Goal: Task Accomplishment & Management: Complete application form

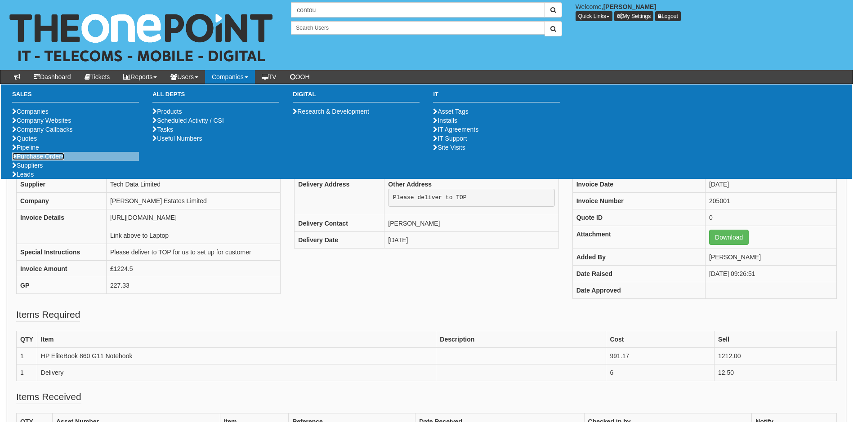
click at [50, 160] on link "Purchase Orders" at bounding box center [38, 156] width 52 height 7
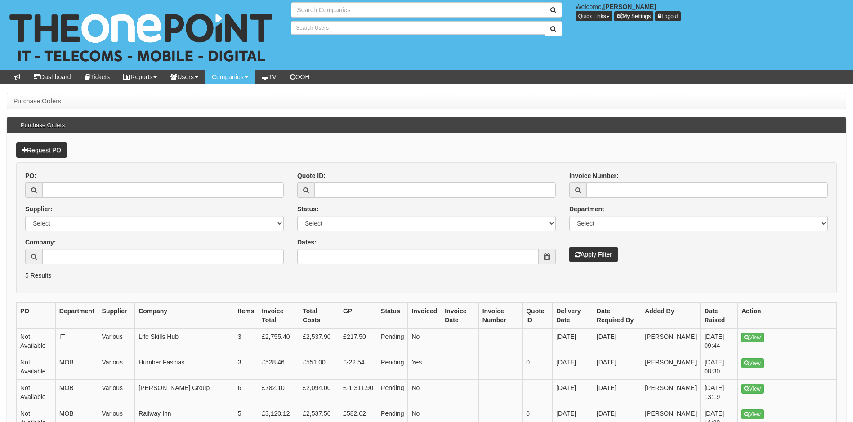
type input "Search Companies"
type input "Search Users"
click at [41, 150] on link "Request PO" at bounding box center [41, 149] width 51 height 15
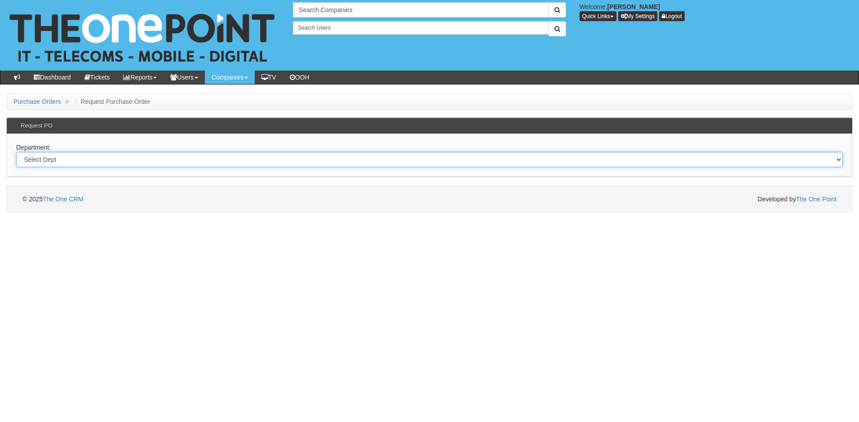
drag, startPoint x: 130, startPoint y: 163, endPoint x: 121, endPoint y: 164, distance: 8.6
click at [129, 163] on select "Select Dept Digital Internal IT Mobiles Marketing Telecoms" at bounding box center [429, 159] width 827 height 15
select select "?pipeID=&dept=IT"
click at [16, 152] on select "Select Dept Digital Internal IT Mobiles Marketing Telecoms" at bounding box center [429, 159] width 827 height 15
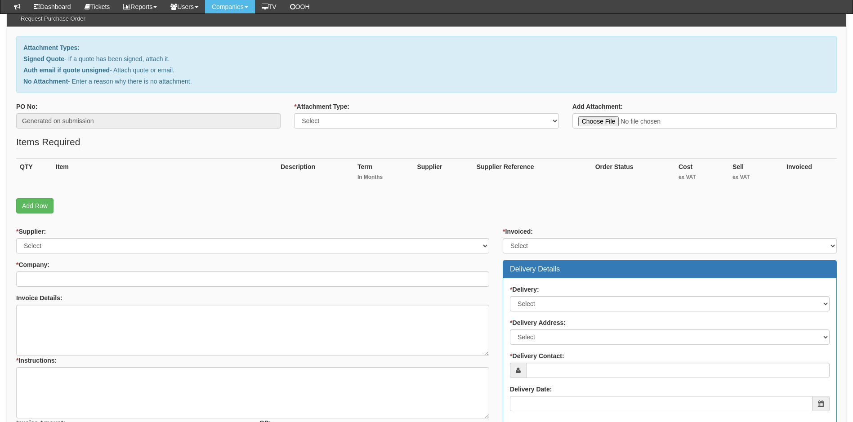
scroll to position [180, 0]
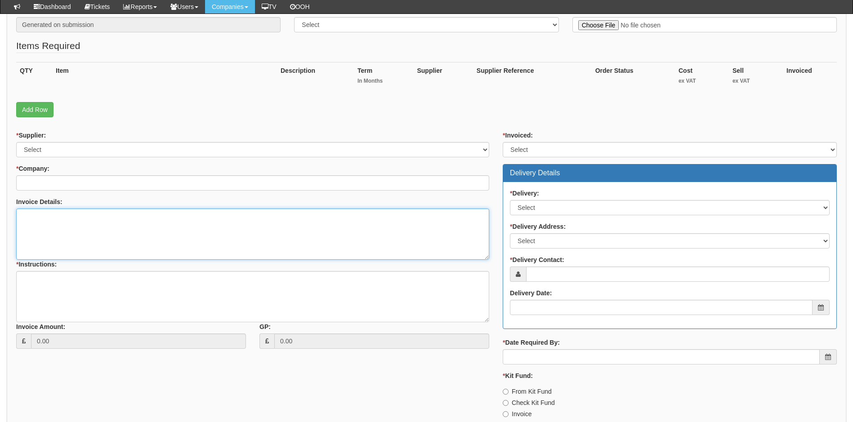
click at [51, 221] on textarea "Invoice Details:" at bounding box center [252, 234] width 473 height 51
paste textarea "https://intouch.tdsynnex.com/InTouch/MVC/Product/ProductDetails?productId=10440…"
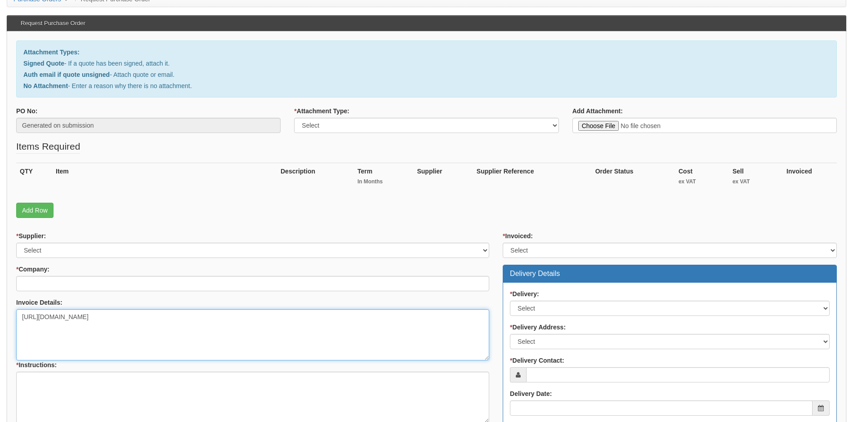
scroll to position [0, 0]
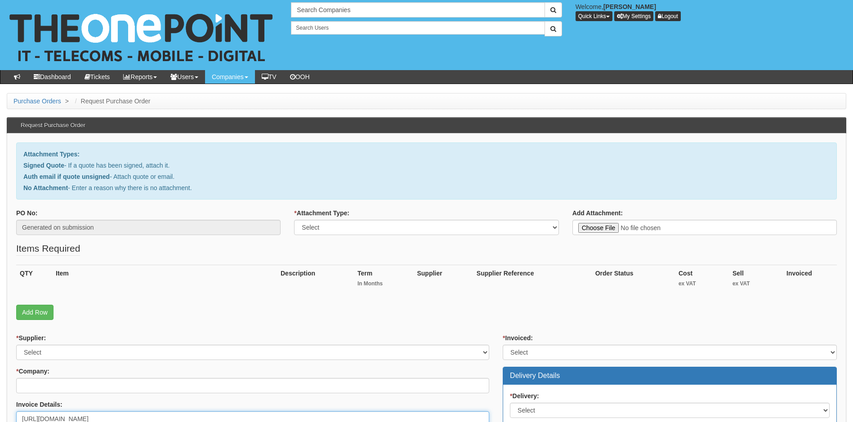
type textarea "https://intouch.tdsynnex.com/InTouch/MVC/Product/ProductDetails?productId=10440…"
type input "C:\fakepath\Special Stars Foundation - New Deal.pdf"
click at [411, 226] on select "Select Signed Quote Auth email with quote if unsigned No Attachment" at bounding box center [426, 227] width 264 height 15
select select "Signed Quote"
click at [294, 220] on select "Select Signed Quote Auth email with quote if unsigned No Attachment" at bounding box center [426, 227] width 264 height 15
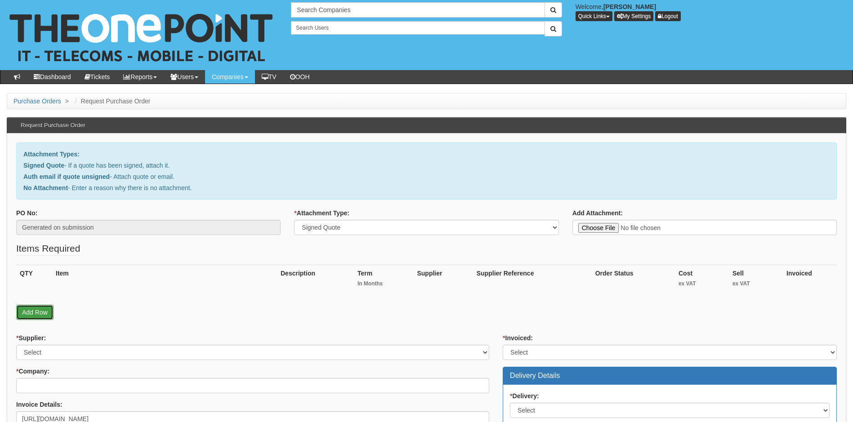
click at [30, 314] on link "Add Row" at bounding box center [34, 312] width 37 height 15
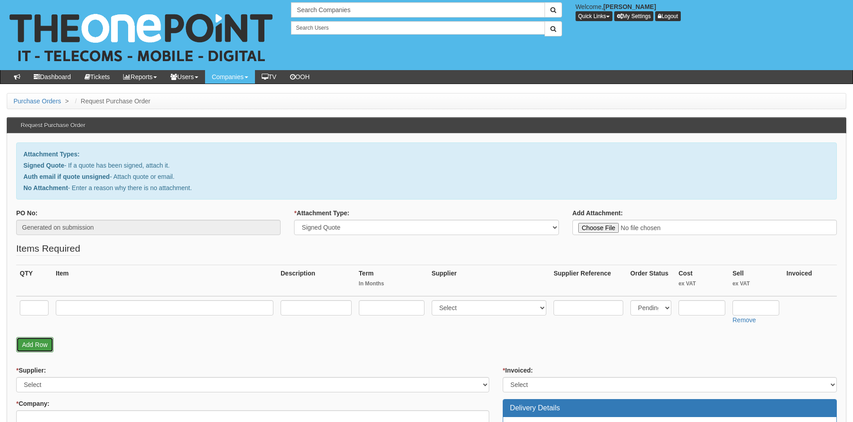
click at [38, 343] on link "Add Row" at bounding box center [34, 344] width 37 height 15
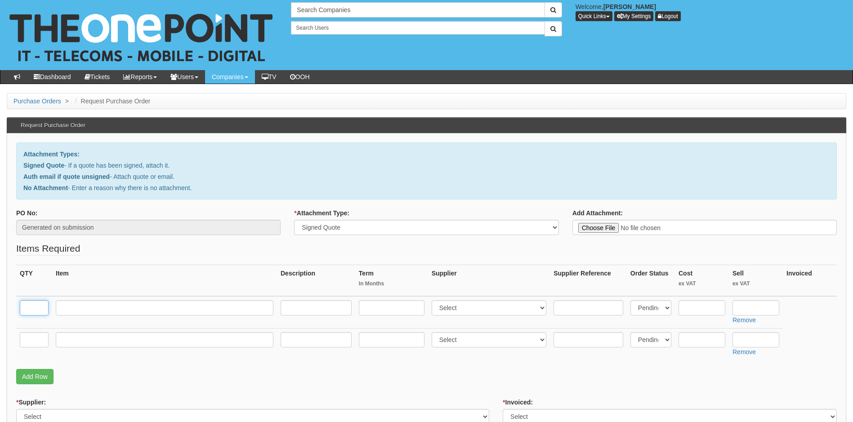
click at [31, 306] on input "text" at bounding box center [34, 307] width 29 height 15
type input "1"
click at [31, 344] on input "text" at bounding box center [34, 339] width 29 height 15
type input "1"
click at [72, 343] on input "text" at bounding box center [165, 339] width 218 height 15
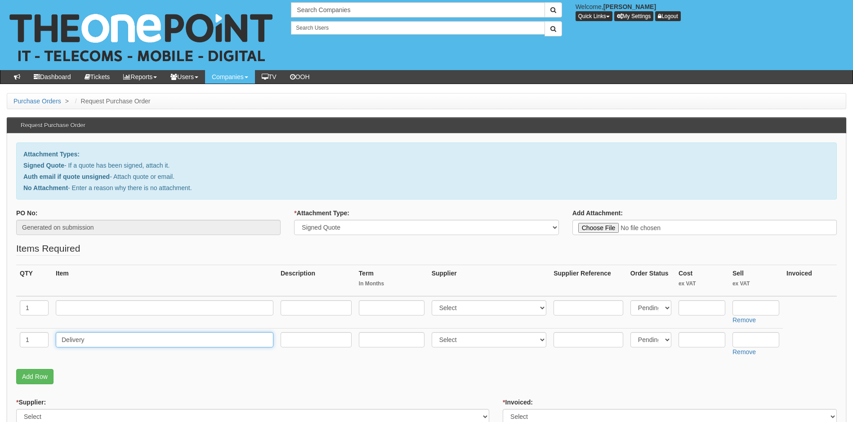
type input "Delivery"
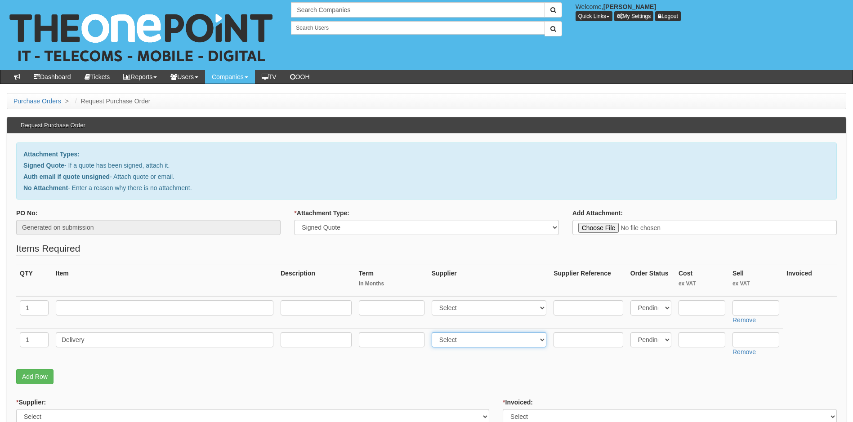
click at [480, 343] on select "Select 123 REG.co.uk 1Password 3 4Gon AA Jones Electric Ltd Abzorb Access Group…" at bounding box center [488, 339] width 115 height 15
click at [467, 342] on select "Select 123 REG.co.uk 1Password 3 4Gon AA Jones Electric Ltd Abzorb Access Group…" at bounding box center [488, 339] width 115 height 15
click at [469, 339] on select "Select 123 REG.co.uk 1Password 3 4Gon AA Jones Electric Ltd Abzorb Access Group…" at bounding box center [488, 339] width 115 height 15
click at [482, 342] on select "Select 123 REG.co.uk 1Password 3 4Gon AA Jones Electric Ltd Abzorb Access Group…" at bounding box center [488, 339] width 115 height 15
click at [481, 343] on select "Select 123 REG.co.uk 1Password 3 4Gon AA Jones Electric Ltd Abzorb Access Group…" at bounding box center [488, 339] width 115 height 15
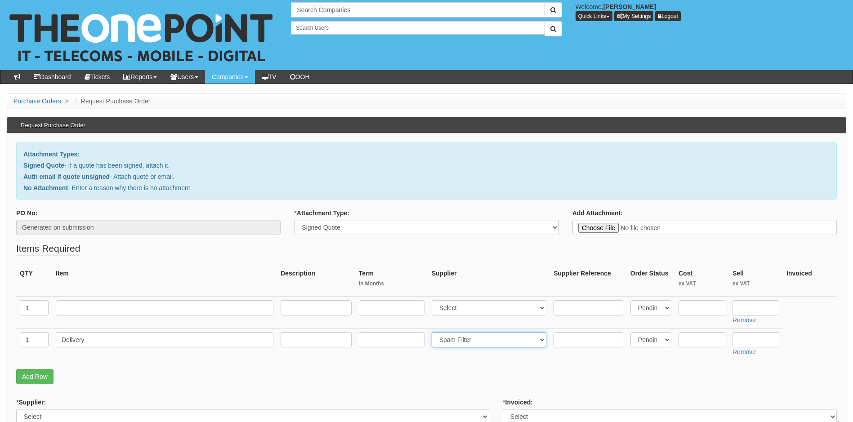
select select "19"
click at [433, 332] on select "Select 123 REG.co.uk 1Password 3 4Gon AA Jones Electric Ltd Abzorb Access Group…" at bounding box center [488, 339] width 115 height 15
click at [479, 311] on select "Select 123 REG.co.uk 1Password 3 4Gon AA Jones Electric Ltd Abzorb Access Group…" at bounding box center [488, 307] width 115 height 15
select select "19"
click at [433, 300] on select "Select 123 REG.co.uk 1Password 3 4Gon AA Jones Electric Ltd Abzorb Access Group…" at bounding box center [488, 307] width 115 height 15
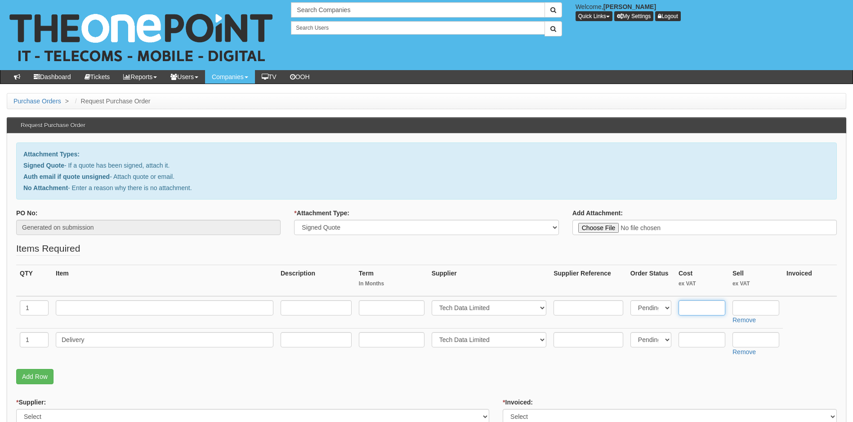
click at [707, 308] on input "text" at bounding box center [701, 307] width 47 height 15
click at [697, 304] on input "text" at bounding box center [701, 307] width 47 height 15
type input "420.97"
click at [749, 307] on input "text" at bounding box center [755, 307] width 47 height 15
type input "486.92"
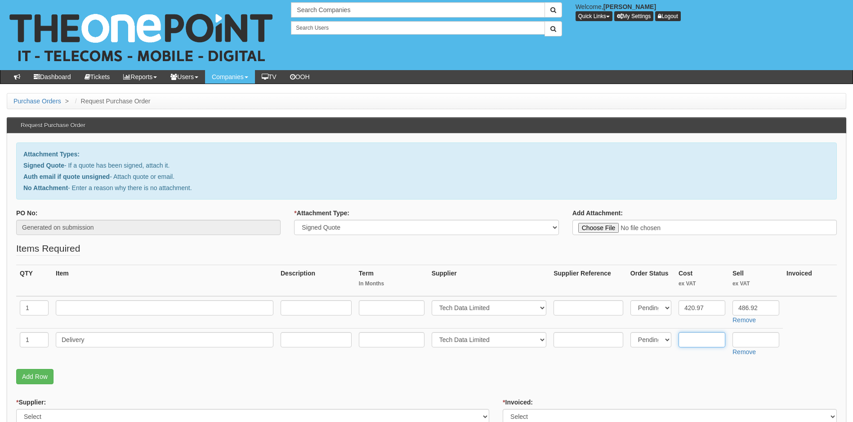
click at [697, 339] on input "text" at bounding box center [701, 339] width 47 height 15
type input "0"
click at [745, 340] on input "text" at bounding box center [755, 339] width 47 height 15
type input "12.50"
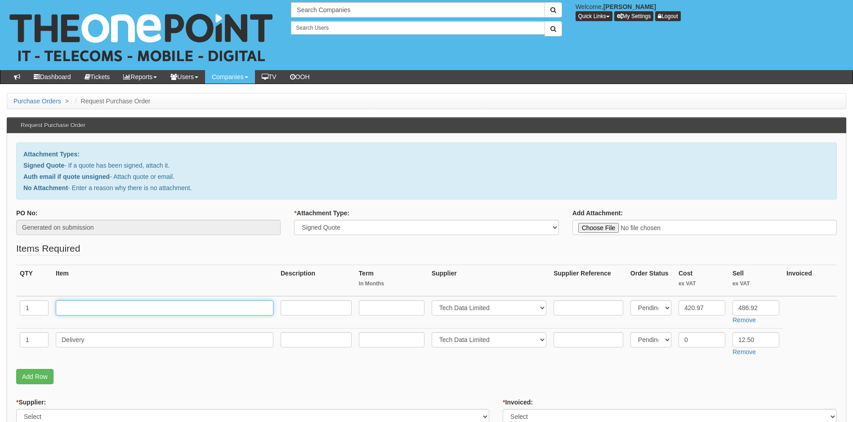
click at [128, 308] on input "text" at bounding box center [165, 307] width 218 height 15
type input "HP 250 G10 Notebook 16GB i5"
drag, startPoint x: 334, startPoint y: 389, endPoint x: 338, endPoint y: 385, distance: 5.7
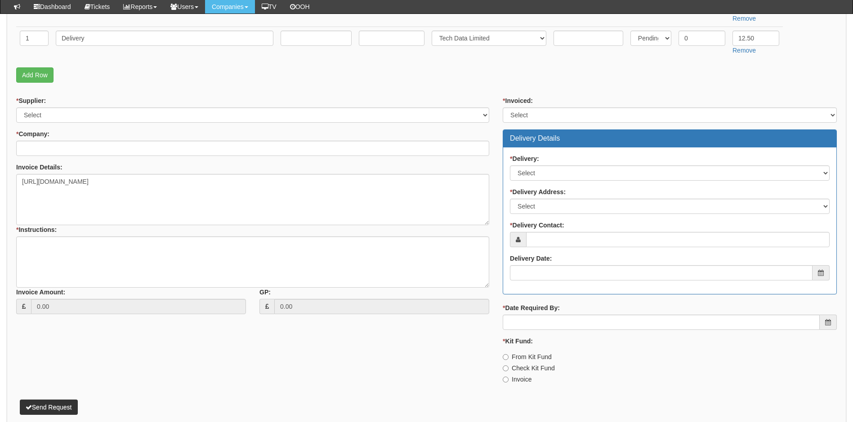
scroll to position [315, 0]
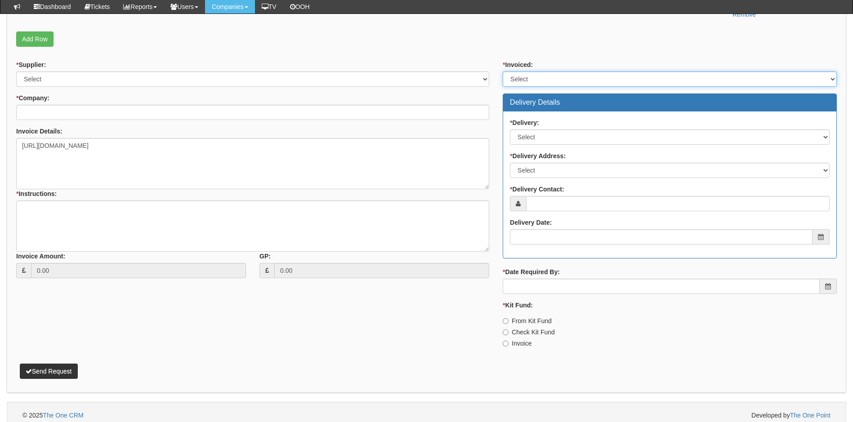
click at [544, 76] on select "Select Yes No N/A STB (part of order)" at bounding box center [670, 78] width 334 height 15
select select "2"
click at [503, 71] on select "Select Yes No N/A STB (part of order)" at bounding box center [670, 78] width 334 height 15
click at [289, 89] on div "* Supplier: Select 123 REG.co.uk 1Password 3 4Gon AA Jones Electric Ltd Abzorb …" at bounding box center [252, 172] width 486 height 225
click at [262, 77] on select "Select 123 REG.co.uk 1Password 3 4Gon AA Jones Electric Ltd Abzorb Access Group…" at bounding box center [252, 78] width 473 height 15
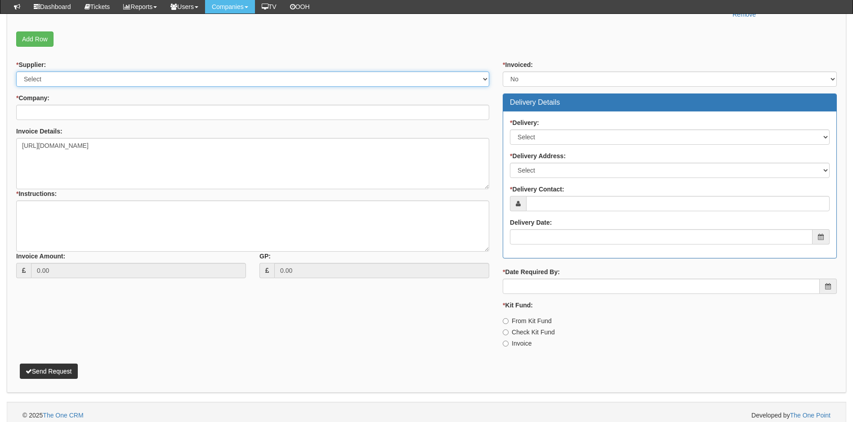
select select "19"
click at [16, 71] on select "Select 123 REG.co.uk 1Password 3 4Gon AA Jones Electric Ltd Abzorb Access Group…" at bounding box center [252, 78] width 473 height 15
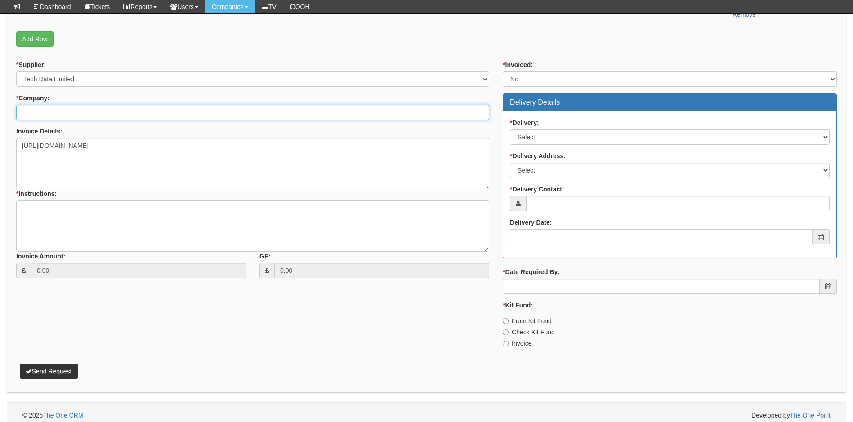
click at [115, 111] on input "* Company:" at bounding box center [252, 112] width 473 height 15
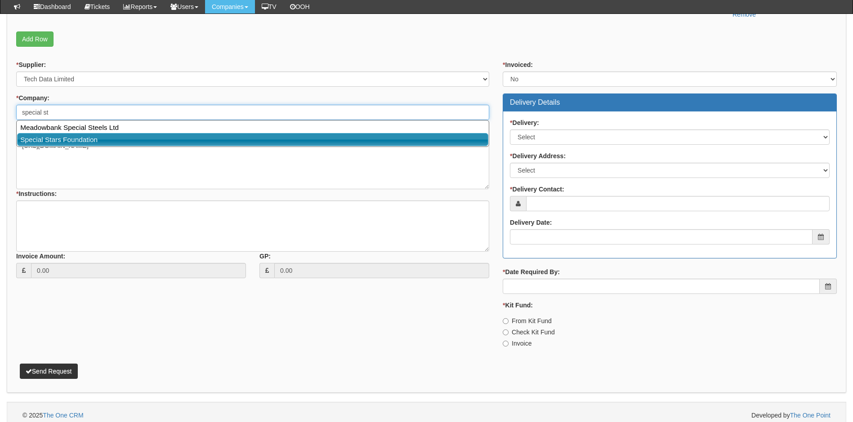
click at [62, 141] on link "Special Stars Foundation" at bounding box center [252, 139] width 471 height 13
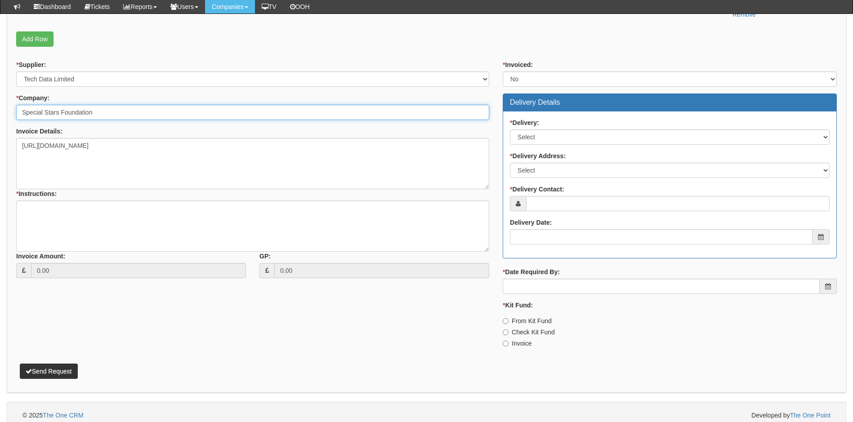
type input "Special Stars Foundation"
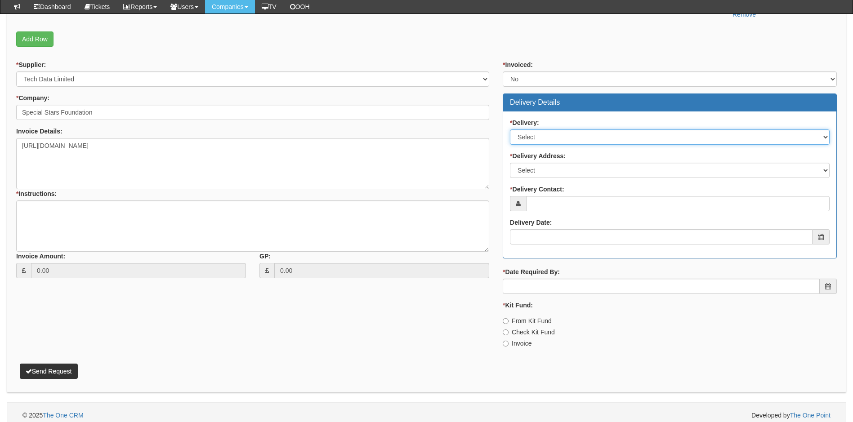
click at [544, 140] on select "Select No Not Applicable Yes" at bounding box center [670, 136] width 320 height 15
select select "1"
click at [510, 129] on select "Select No Not Applicable Yes" at bounding box center [670, 136] width 320 height 15
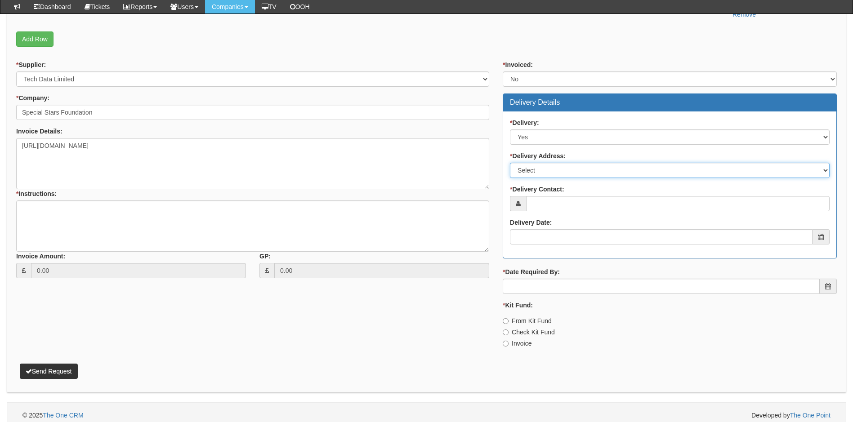
click at [546, 167] on select "Select Not Applicable Main Address - HU1 2PQ Other" at bounding box center [670, 170] width 320 height 15
select select "other"
click at [510, 163] on select "Select Not Applicable Main Address - HU1 2PQ Other" at bounding box center [670, 170] width 320 height 15
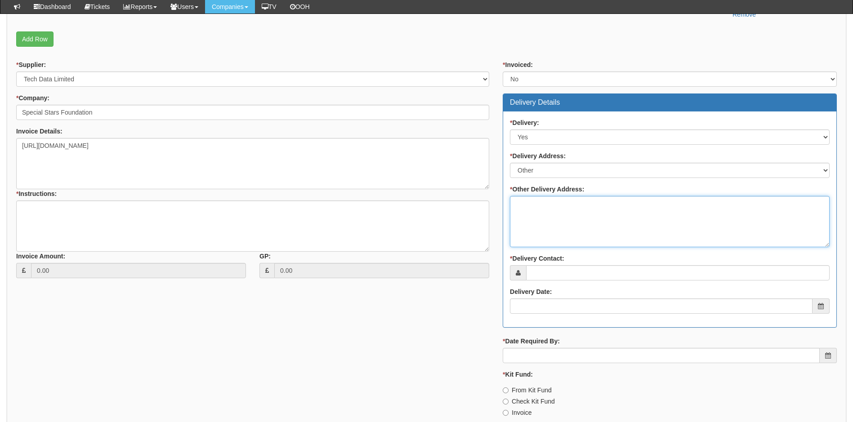
click at [549, 206] on textarea "* Other Delivery Address:" at bounding box center [670, 221] width 320 height 51
click at [625, 203] on textarea "Please deliver to TOP for set up for thecustomer" at bounding box center [670, 221] width 320 height 51
type textarea "Please deliver to TOP for set up for the customer"
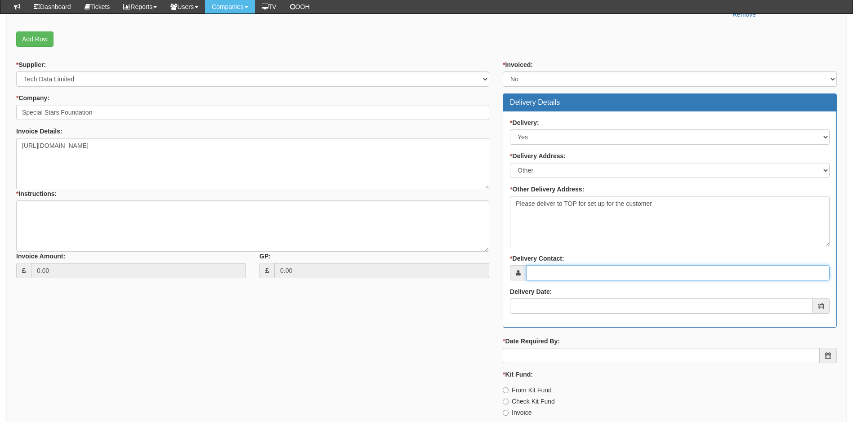
click at [584, 275] on input "* Delivery Contact:" at bounding box center [677, 272] width 303 height 15
type input "[PERSON_NAME]"
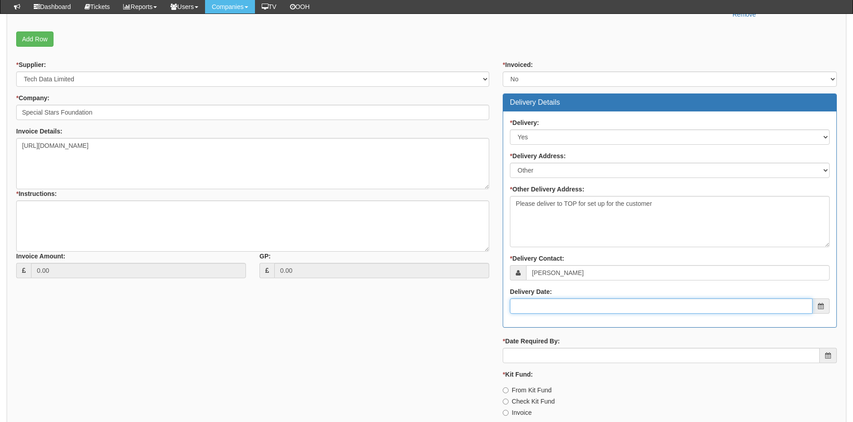
click at [552, 306] on input "Delivery Date:" at bounding box center [661, 305] width 302 height 15
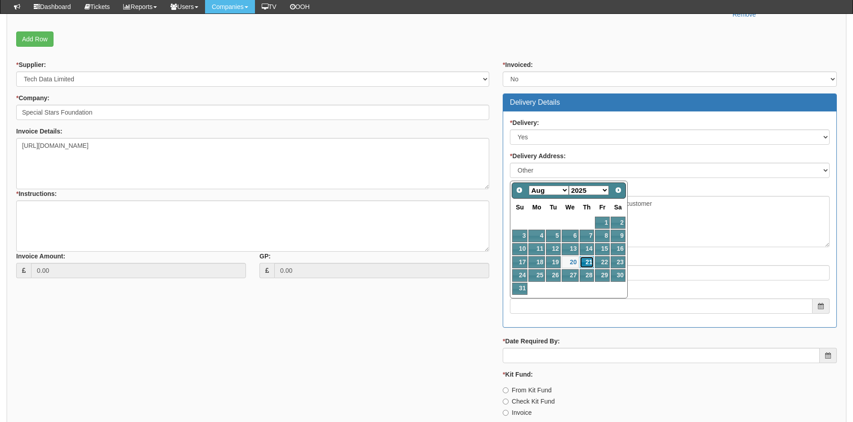
click at [589, 261] on link "21" at bounding box center [586, 262] width 15 height 12
type input "2025-08-21"
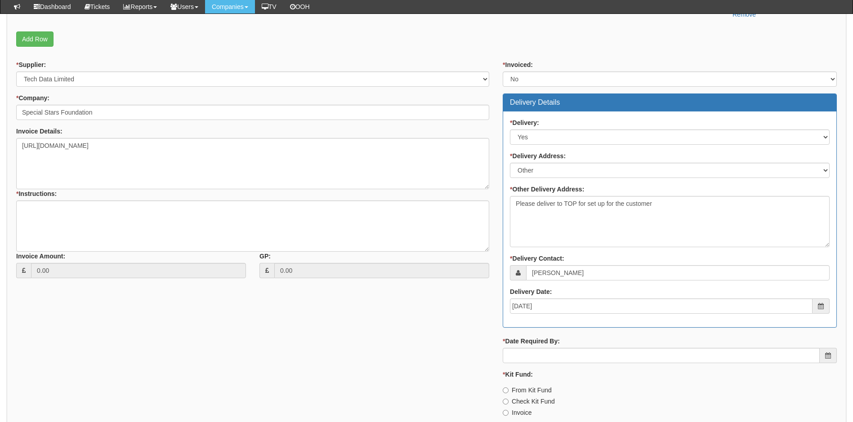
click at [535, 363] on div "* Invoiced: Select Yes No N/A STB (part of order) Delivery Details * Delivery: …" at bounding box center [669, 242] width 347 height 364
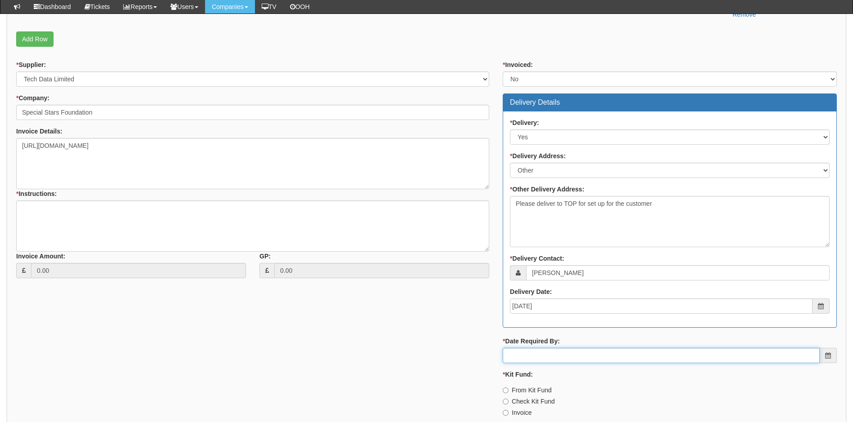
click at [545, 357] on input "* Date Required By:" at bounding box center [661, 355] width 317 height 15
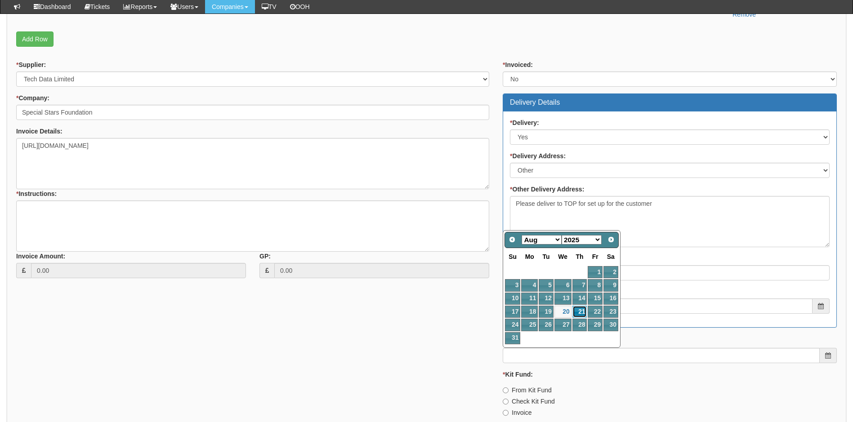
click at [582, 310] on link "21" at bounding box center [579, 312] width 15 height 12
type input "2025-08-21"
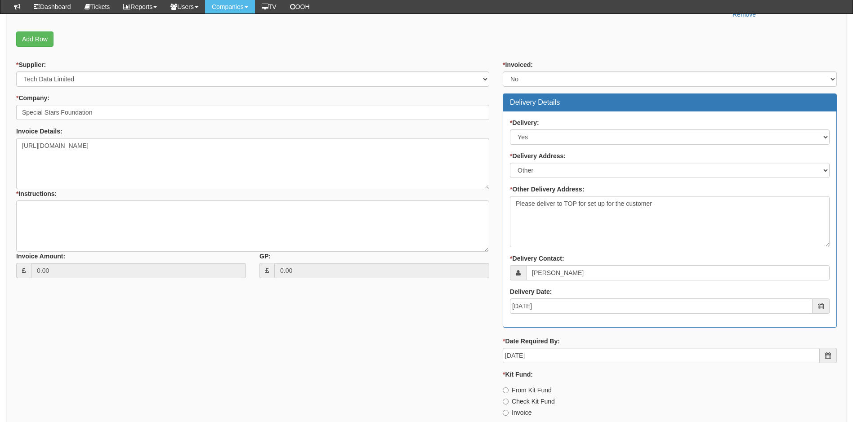
click at [454, 344] on div "* Supplier: Select 123 REG.co.uk 1Password 3 4Gon AA Jones Electric Ltd Abzorb …" at bounding box center [426, 242] width 834 height 364
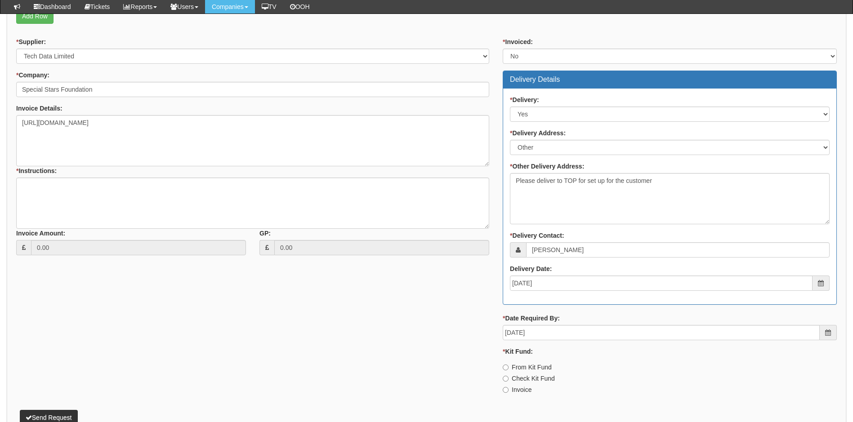
scroll to position [360, 0]
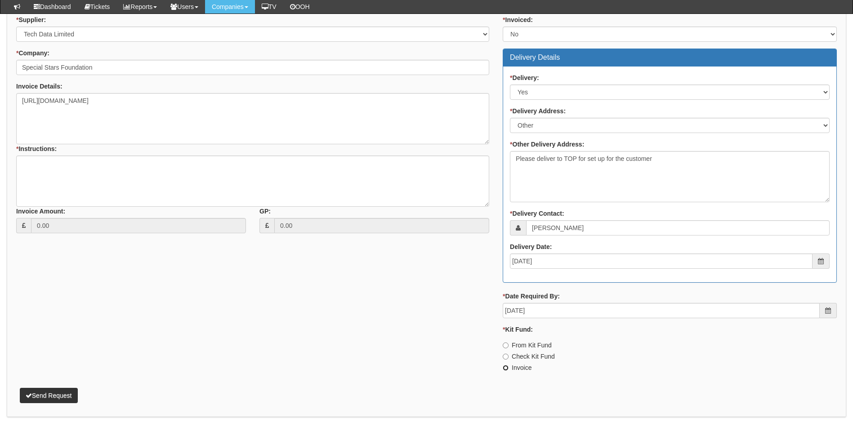
click at [506, 348] on input "Invoice" at bounding box center [506, 346] width 6 height 6
radio input "true"
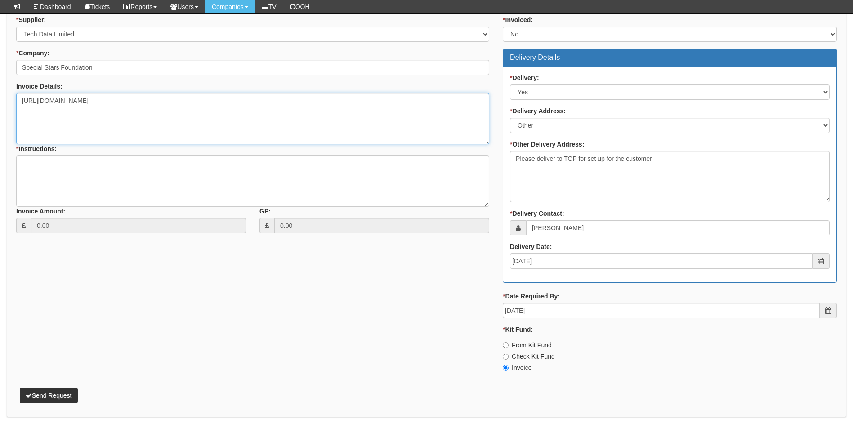
drag, startPoint x: 285, startPoint y: 102, endPoint x: 302, endPoint y: 100, distance: 16.7
click at [286, 101] on textarea "[URL][DOMAIN_NAME]" at bounding box center [252, 118] width 473 height 51
drag, startPoint x: 21, startPoint y: 98, endPoint x: 67, endPoint y: 97, distance: 45.9
click at [22, 98] on textarea "[URL][DOMAIN_NAME]" at bounding box center [252, 118] width 473 height 51
type textarea "Link to order from (Below) https://intouch.tdsynnex.com/InTouch/MVC/Product/Pro…"
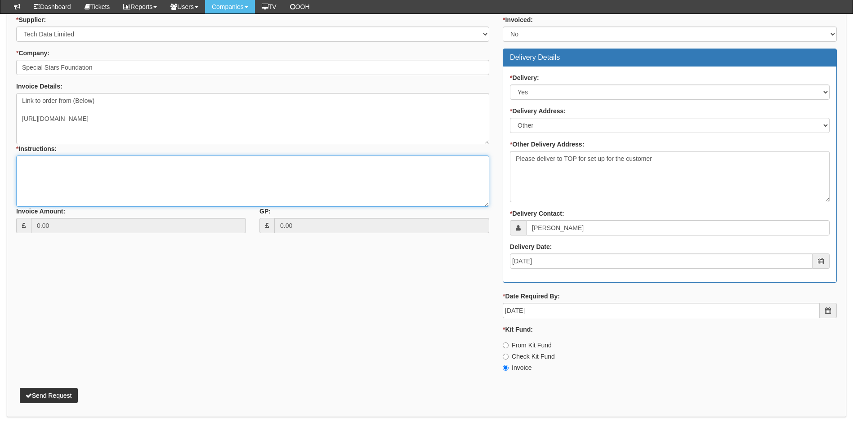
click at [33, 168] on textarea "* Instructions:" at bounding box center [252, 181] width 473 height 51
click at [51, 165] on textarea "This is a rteplacement for" at bounding box center [252, 181] width 473 height 51
click at [119, 169] on textarea "This is a replacement for" at bounding box center [252, 181] width 473 height 51
click at [100, 164] on textarea "This is a replacement for" at bounding box center [252, 181] width 473 height 51
drag, startPoint x: 113, startPoint y: 162, endPoint x: 123, endPoint y: 161, distance: 9.5
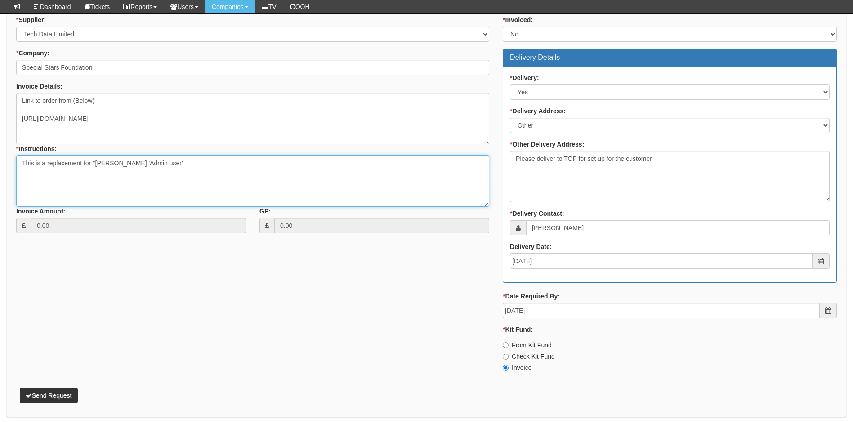
click at [113, 162] on textarea "This is a replacement for ''Megan 'Admin user'" at bounding box center [252, 181] width 473 height 51
click at [174, 161] on textarea "This is a replacement for ''Megan Johnson 'Admin user'" at bounding box center [252, 181] width 473 height 51
paste textarea "8CG6255C41"
click at [216, 164] on textarea "This is a replacement for ''[PERSON_NAME] 'Admin 8CG6255C41'" at bounding box center [252, 181] width 473 height 51
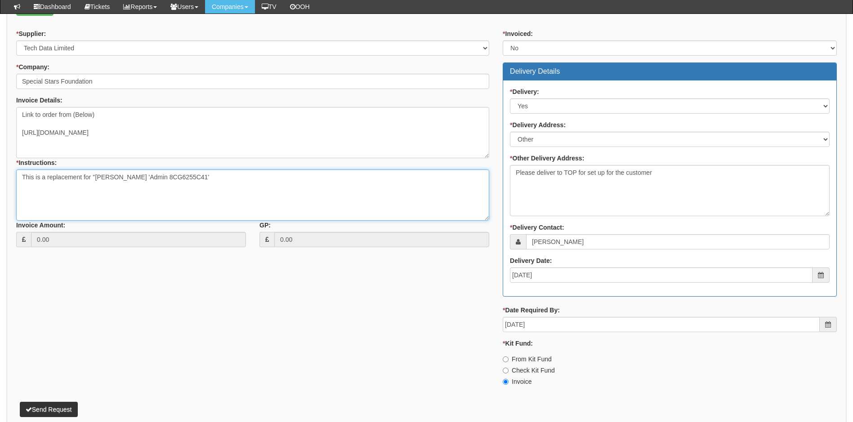
scroll to position [76, 0]
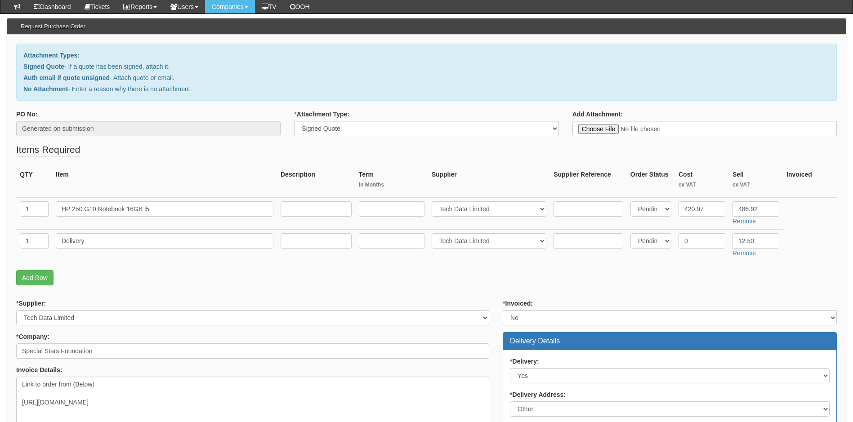
type textarea "This is a replacement for ''[PERSON_NAME] 'Admin 8CG6255C41'"
drag, startPoint x: 291, startPoint y: 209, endPoint x: 298, endPoint y: 209, distance: 6.8
click at [291, 209] on input "text" at bounding box center [315, 208] width 71 height 15
click at [555, 157] on fieldset "Items Required QTY Item Description Term In Months Supplier Supplier Reference …" at bounding box center [426, 216] width 820 height 147
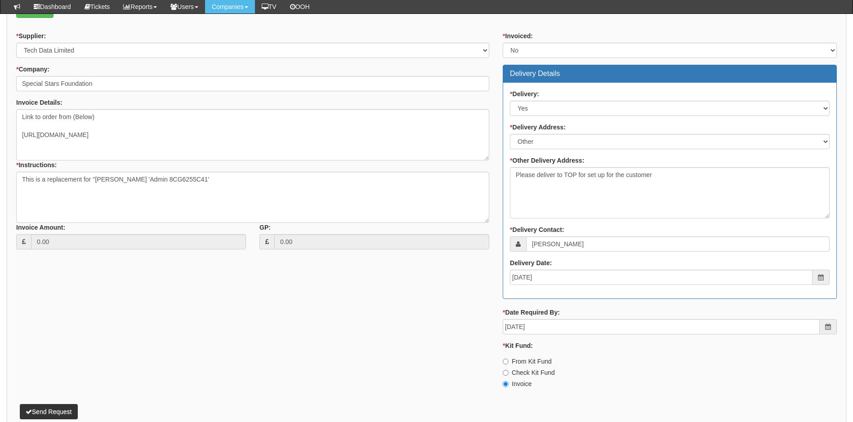
scroll to position [391, 0]
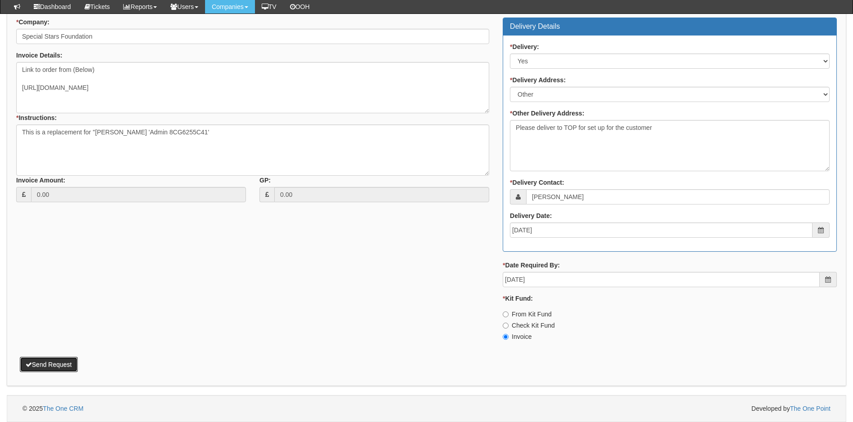
click at [54, 366] on button "Send Request" at bounding box center [49, 364] width 58 height 15
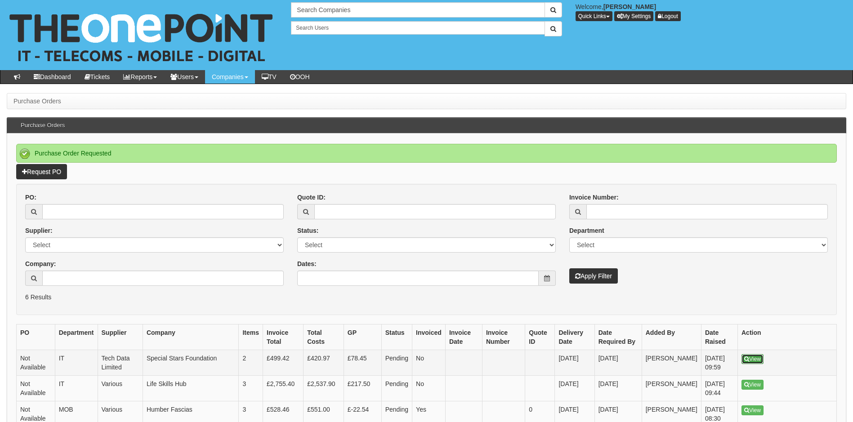
click at [753, 359] on link "View" at bounding box center [752, 359] width 22 height 10
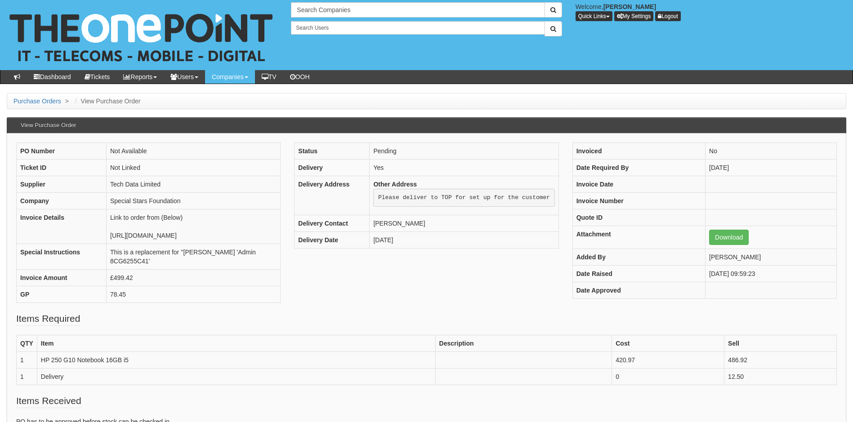
click at [395, 306] on div "PO Number Not Available Ticket ID Not Linked Supplier Tech Data Limited Company…" at bounding box center [426, 226] width 834 height 169
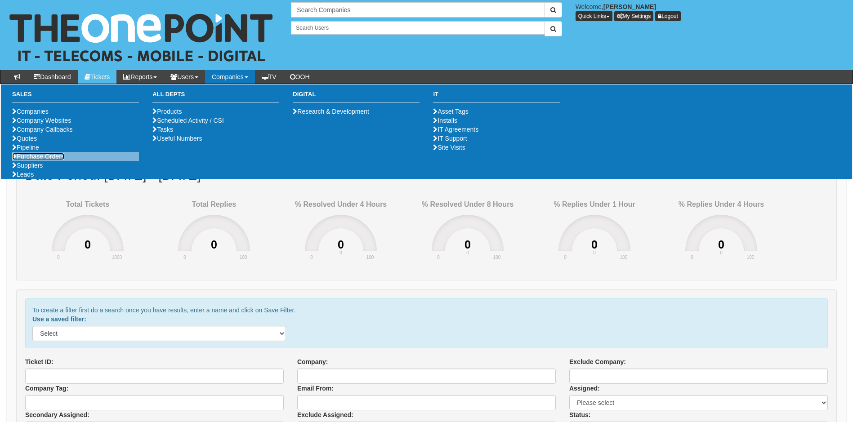
click at [49, 160] on link "Purchase Orders" at bounding box center [38, 156] width 52 height 7
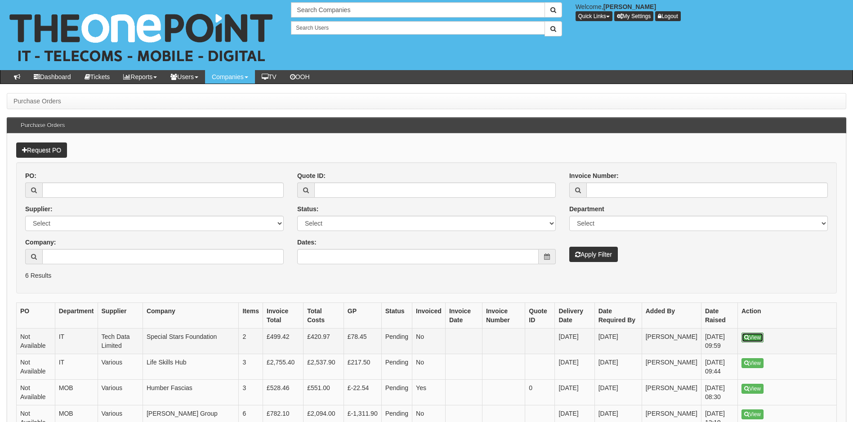
click at [755, 337] on link "View" at bounding box center [752, 338] width 22 height 10
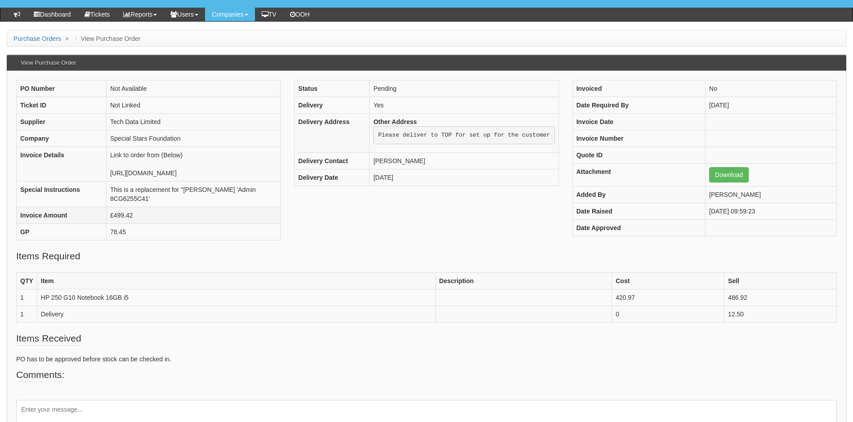
scroll to position [21, 0]
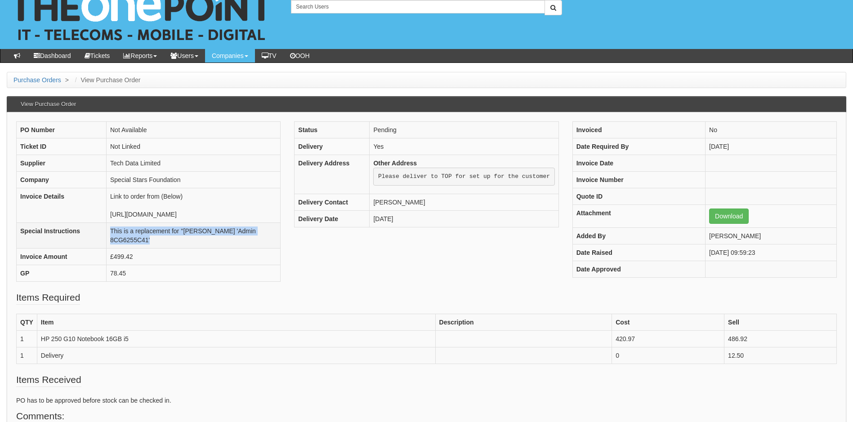
drag, startPoint x: 270, startPoint y: 240, endPoint x: 86, endPoint y: 242, distance: 183.4
click at [107, 242] on td "This is a replacement for ''[PERSON_NAME] 'Admin 8CG6255C41'" at bounding box center [194, 236] width 174 height 26
copy td "This is a replacement for ''[PERSON_NAME] 'Admin 8CG6255C41'"
